Goal: Find specific page/section: Find specific page/section

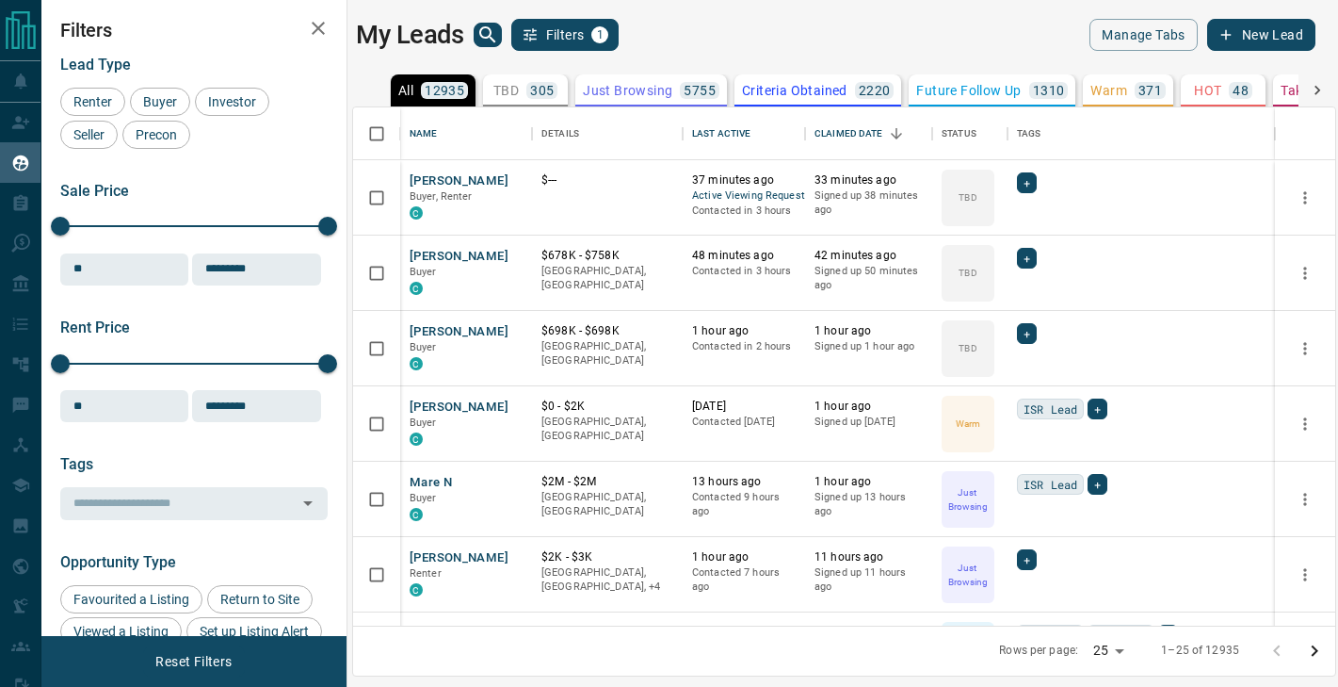
scroll to position [518, 982]
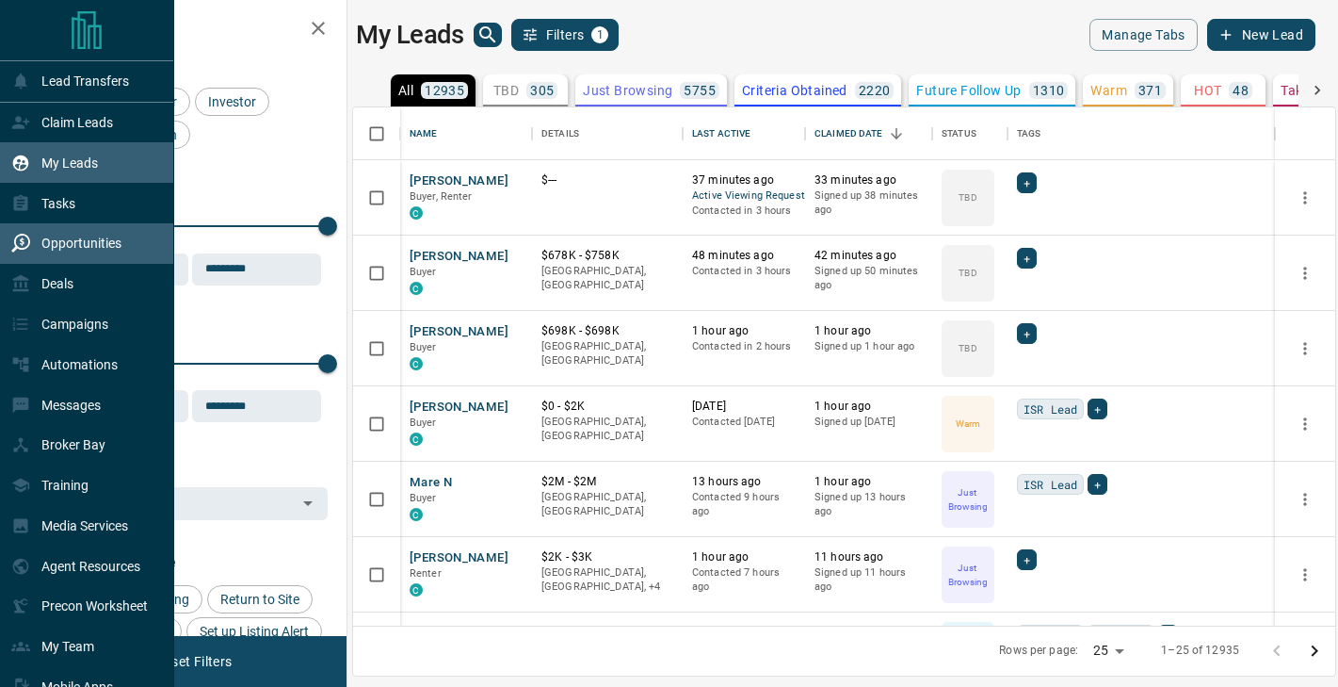
click at [71, 250] on p "Opportunities" at bounding box center [81, 242] width 80 height 15
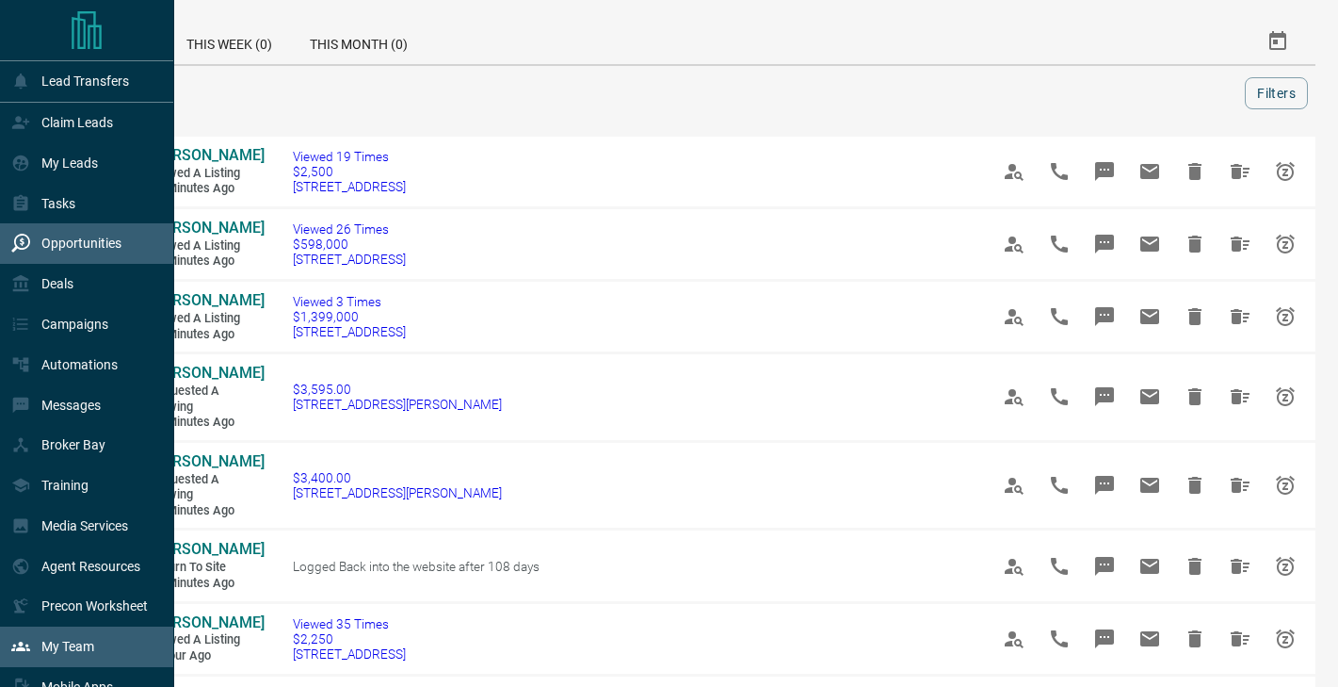
click at [88, 640] on p "My Team" at bounding box center [67, 646] width 53 height 15
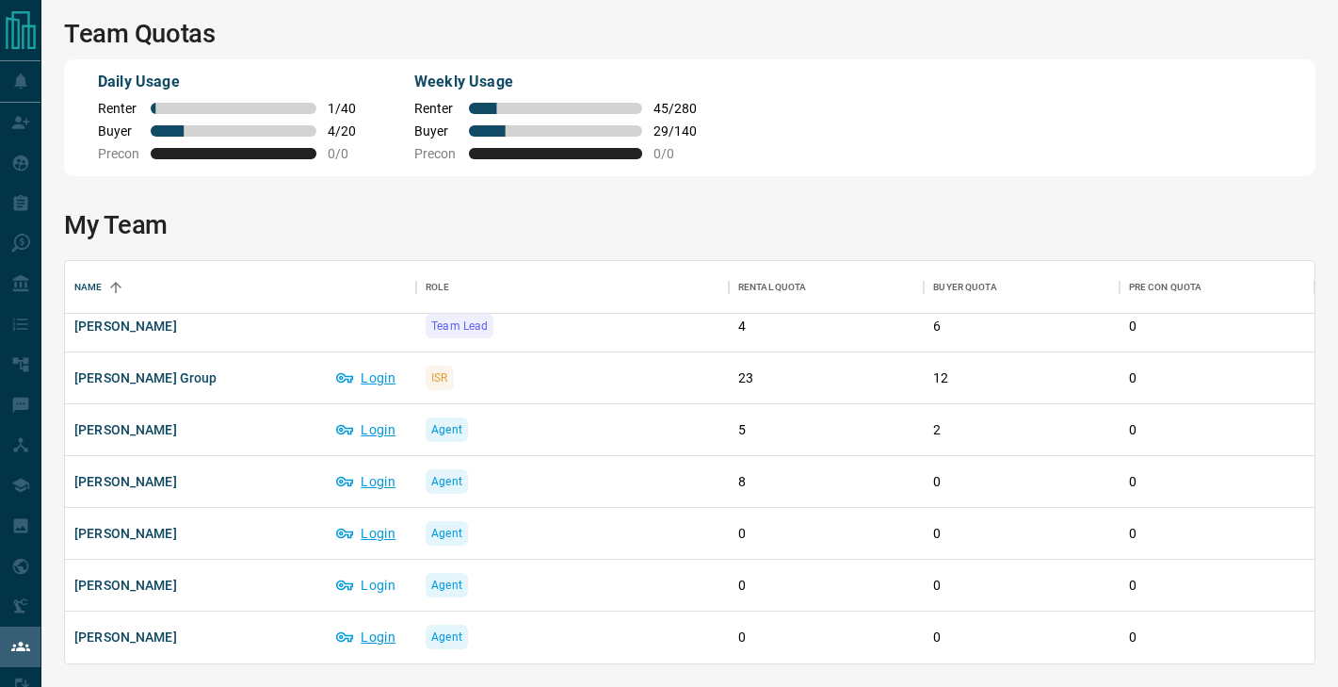
scroll to position [117, 0]
click at [377, 481] on button "Login" at bounding box center [367, 481] width 80 height 30
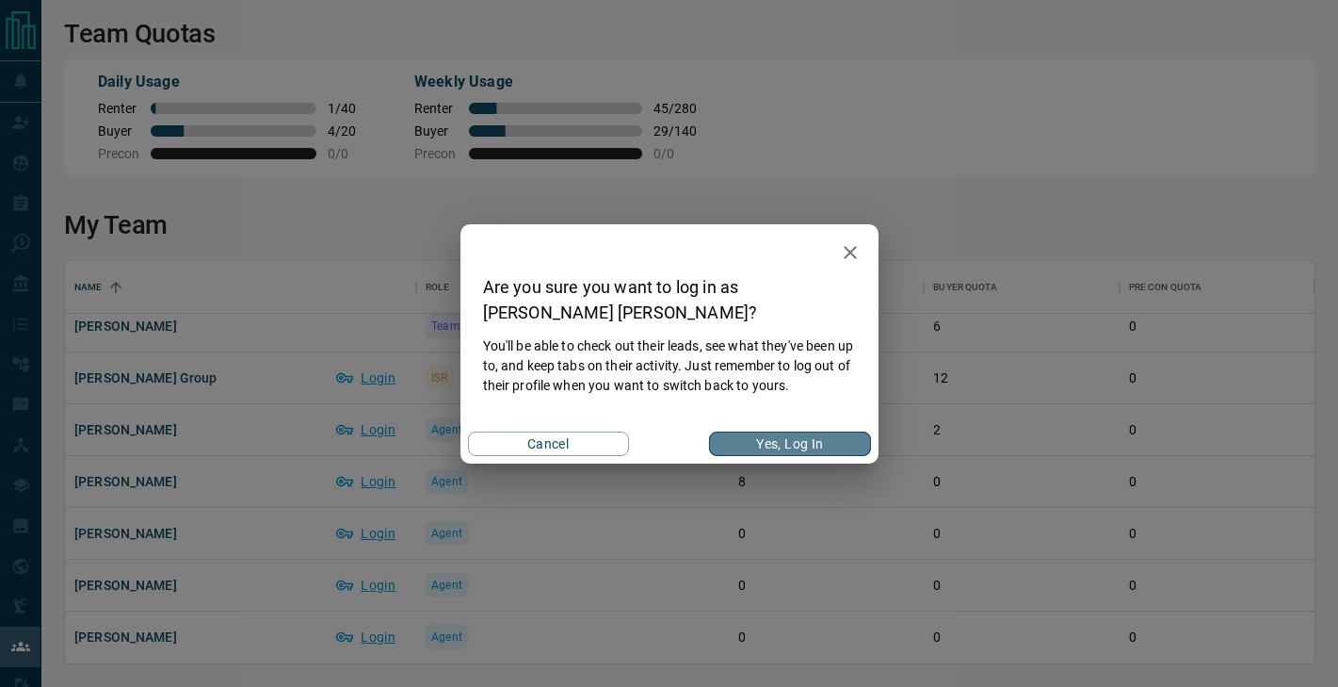
click at [781, 437] on button "Yes, Log In" at bounding box center [789, 443] width 161 height 24
